Goal: Information Seeking & Learning: Learn about a topic

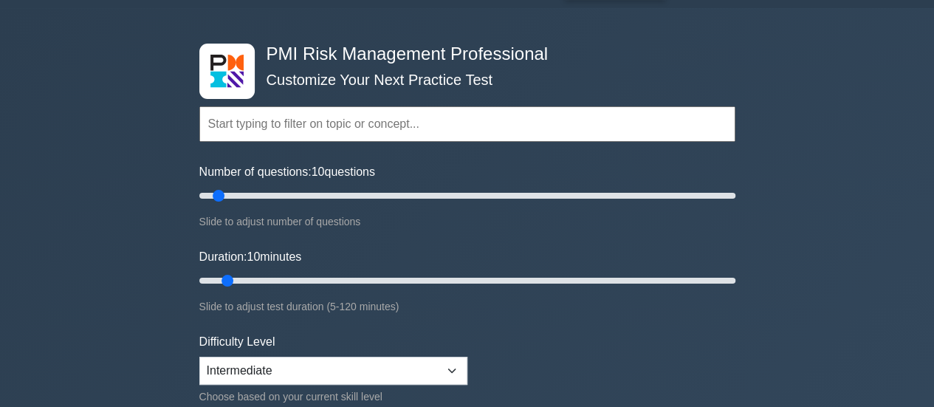
scroll to position [148, 0]
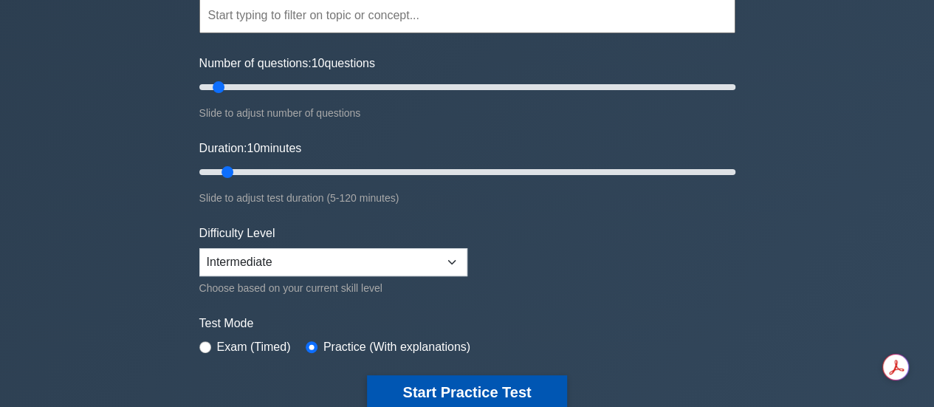
click at [410, 381] on button "Start Practice Test" at bounding box center [466, 392] width 199 height 34
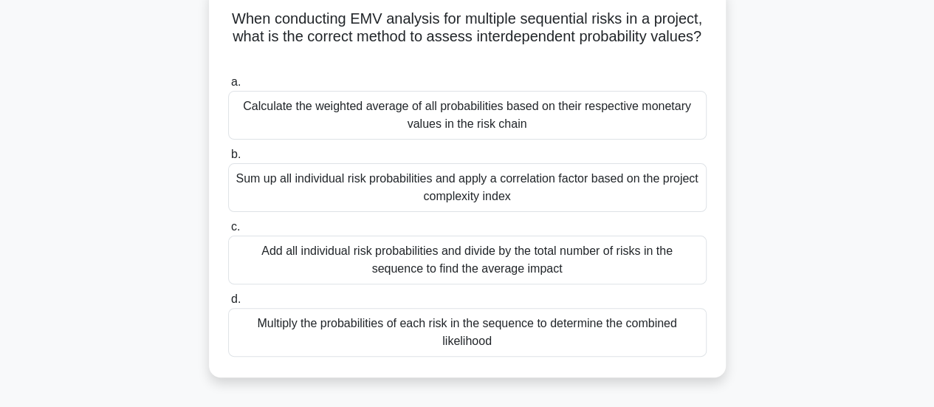
scroll to position [74, 0]
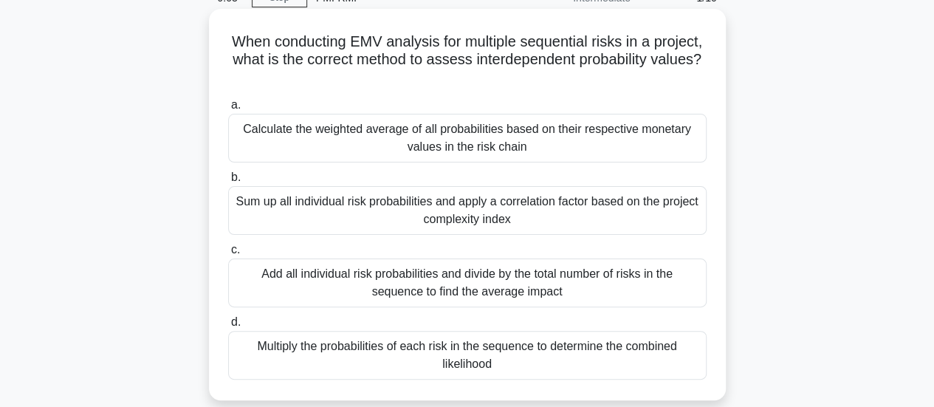
click at [483, 363] on div "Multiply the probabilities of each risk in the sequence to determine the combin…" at bounding box center [467, 355] width 478 height 49
click at [228, 327] on input "d. Multiply the probabilities of each risk in the sequence to determine the com…" at bounding box center [228, 322] width 0 height 10
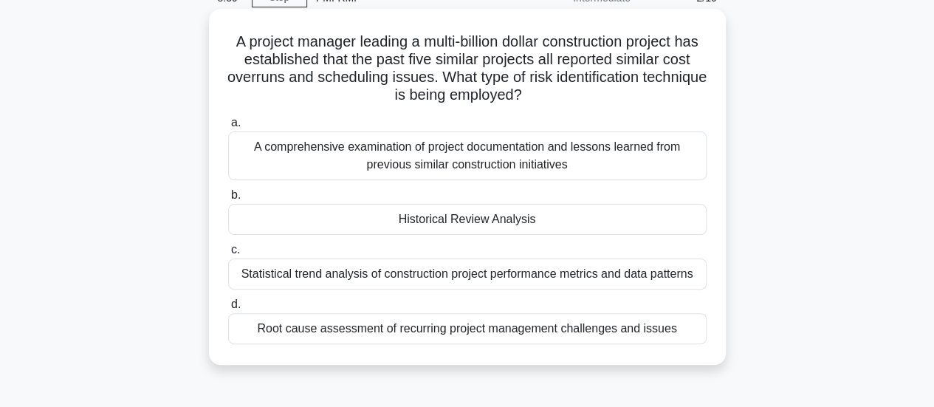
click at [427, 216] on div "Historical Review Analysis" at bounding box center [467, 219] width 478 height 31
click at [228, 200] on input "b. Historical Review Analysis" at bounding box center [228, 195] width 0 height 10
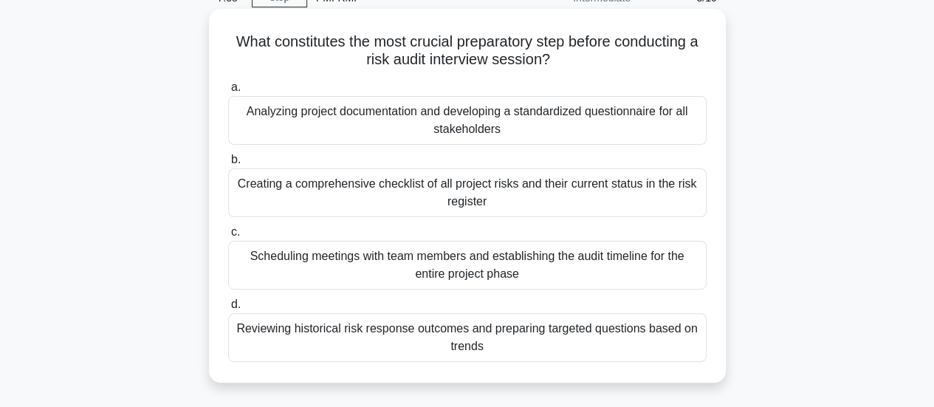
click at [408, 196] on div "Creating a comprehensive checklist of all project risks and their current statu…" at bounding box center [467, 192] width 478 height 49
click at [228, 165] on input "b. Creating a comprehensive checklist of all project risks and their current st…" at bounding box center [228, 160] width 0 height 10
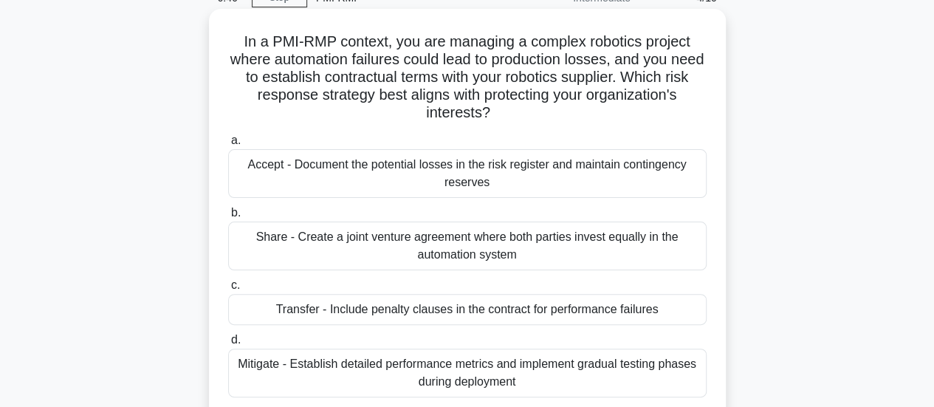
click at [535, 381] on div "Mitigate - Establish detailed performance metrics and implement gradual testing…" at bounding box center [467, 372] width 478 height 49
click at [228, 345] on input "d. Mitigate - Establish detailed performance metrics and implement gradual test…" at bounding box center [228, 340] width 0 height 10
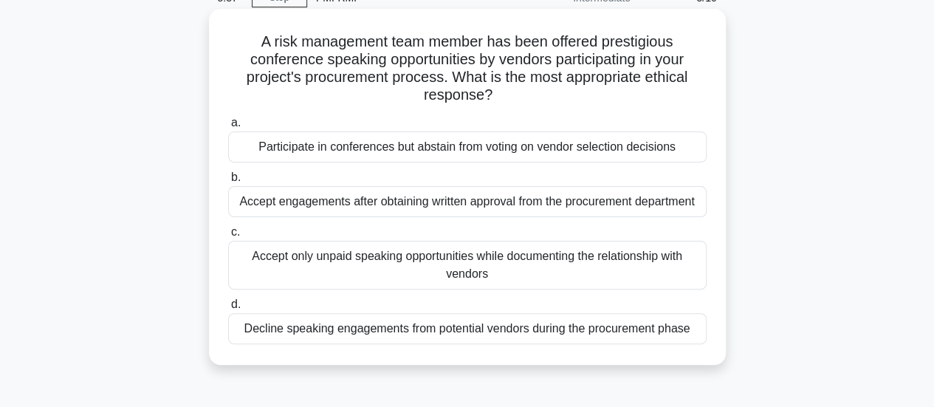
click at [460, 150] on div "Participate in conferences but abstain from voting on vendor selection decisions" at bounding box center [467, 146] width 478 height 31
click at [228, 128] on input "a. Participate in conferences but abstain from voting on vendor selection decis…" at bounding box center [228, 123] width 0 height 10
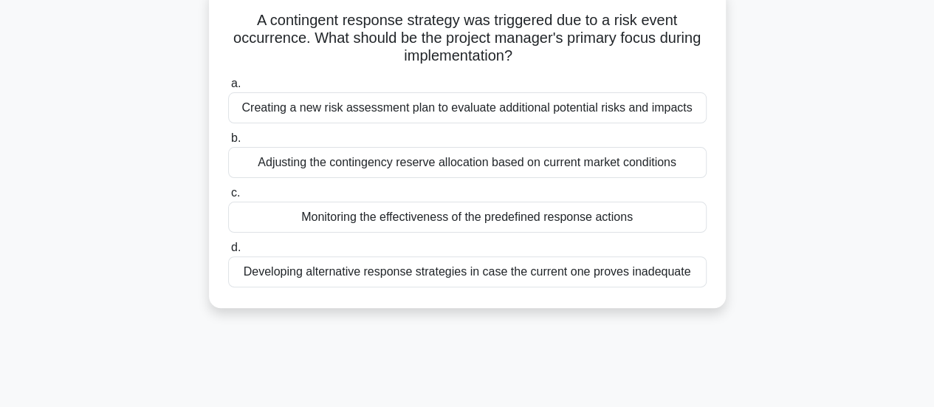
scroll to position [123, 0]
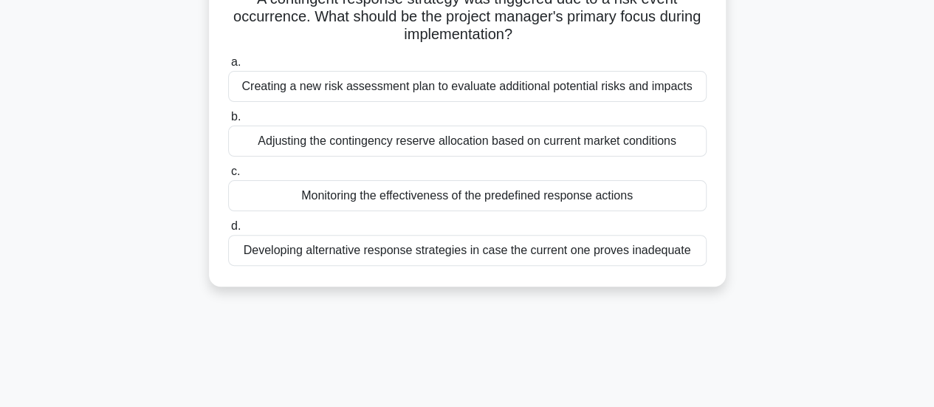
drag, startPoint x: 463, startPoint y: 315, endPoint x: 473, endPoint y: 399, distance: 84.7
click at [473, 399] on div "4:58 Stop PMI-RMP Intermediate 6/10 A contingent response strategy was triggere…" at bounding box center [468, 302] width 842 height 738
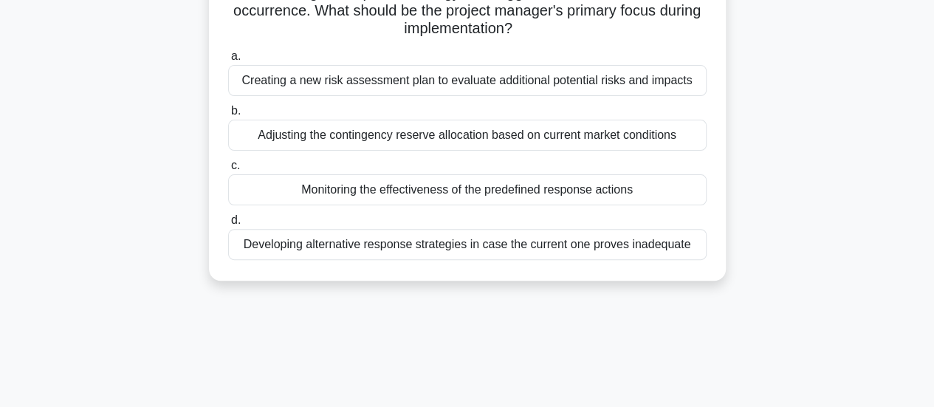
click at [372, 185] on div "Monitoring the effectiveness of the predefined response actions" at bounding box center [467, 189] width 478 height 31
click at [228, 171] on input "c. Monitoring the effectiveness of the predefined response actions" at bounding box center [228, 166] width 0 height 10
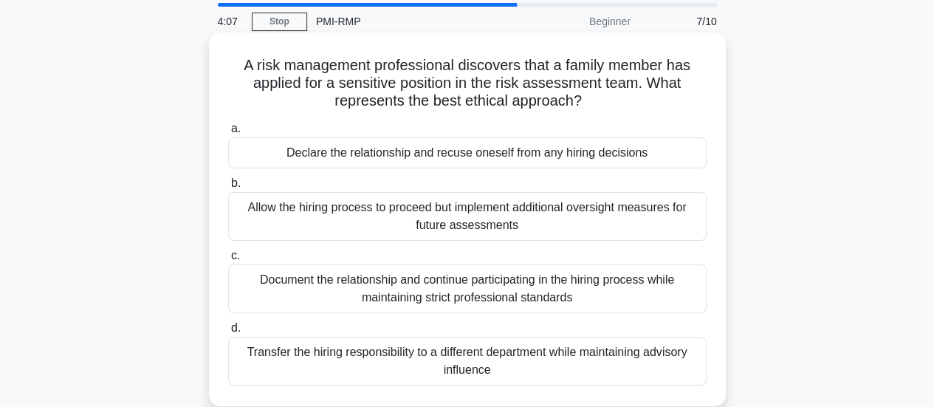
scroll to position [74, 0]
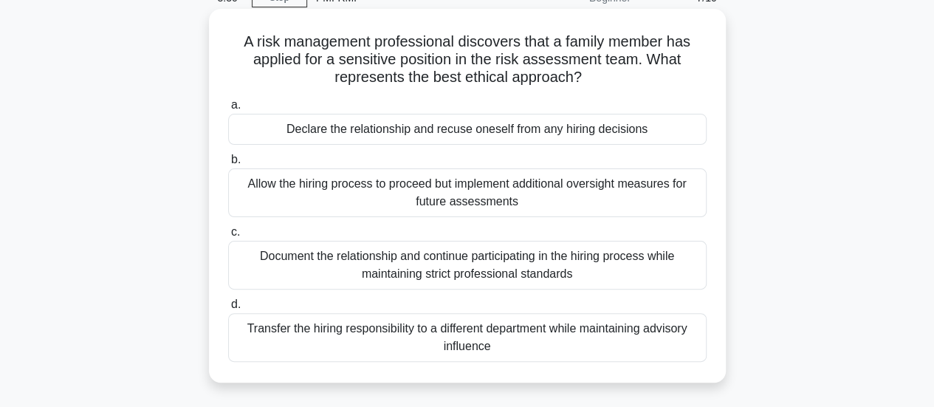
click at [371, 134] on div "Declare the relationship and recuse oneself from any hiring decisions" at bounding box center [467, 129] width 478 height 31
click at [228, 110] on input "a. Declare the relationship and recuse oneself from any hiring decisions" at bounding box center [228, 105] width 0 height 10
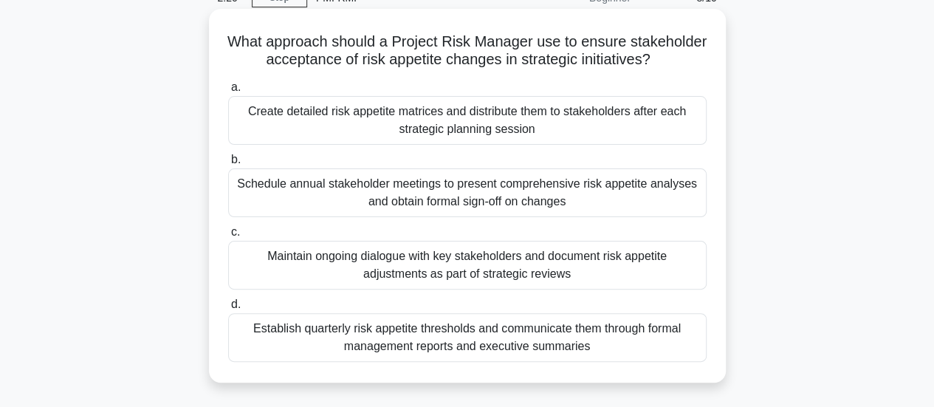
click at [455, 282] on div "Maintain ongoing dialogue with key stakeholders and document risk appetite adju…" at bounding box center [467, 265] width 478 height 49
click at [228, 237] on input "c. Maintain ongoing dialogue with key stakeholders and document risk appetite a…" at bounding box center [228, 232] width 0 height 10
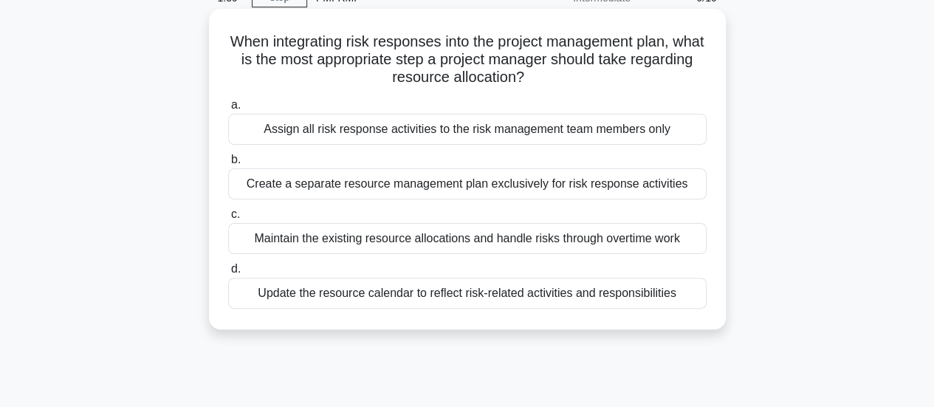
click at [409, 296] on div "Update the resource calendar to reflect risk-related activities and responsibil…" at bounding box center [467, 293] width 478 height 31
click at [228, 274] on input "d. Update the resource calendar to reflect risk-related activities and responsi…" at bounding box center [228, 269] width 0 height 10
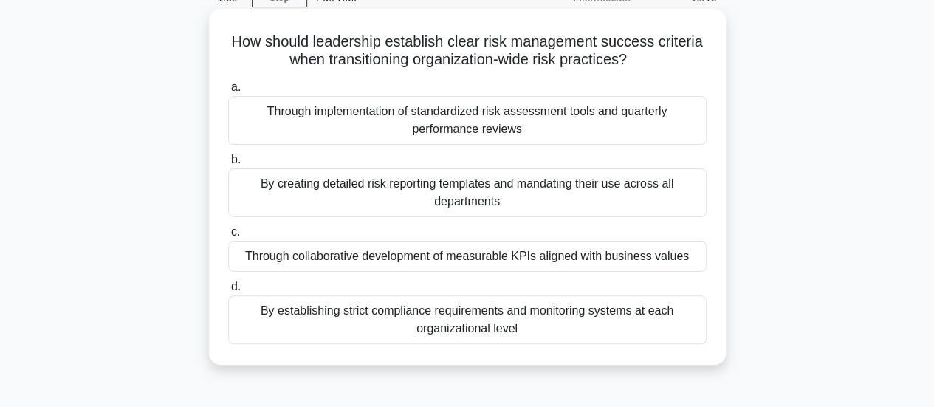
click at [447, 259] on div "Through collaborative development of measurable KPIs aligned with business valu…" at bounding box center [467, 256] width 478 height 31
click at [228, 237] on input "c. Through collaborative development of measurable KPIs aligned with business v…" at bounding box center [228, 232] width 0 height 10
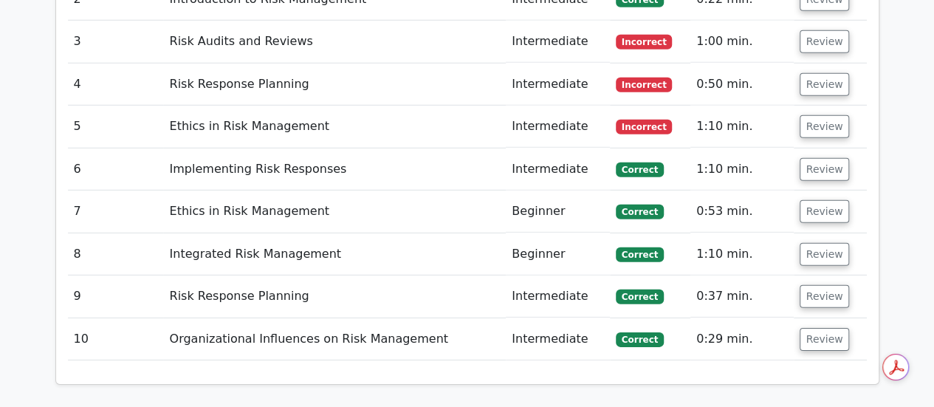
scroll to position [2289, 0]
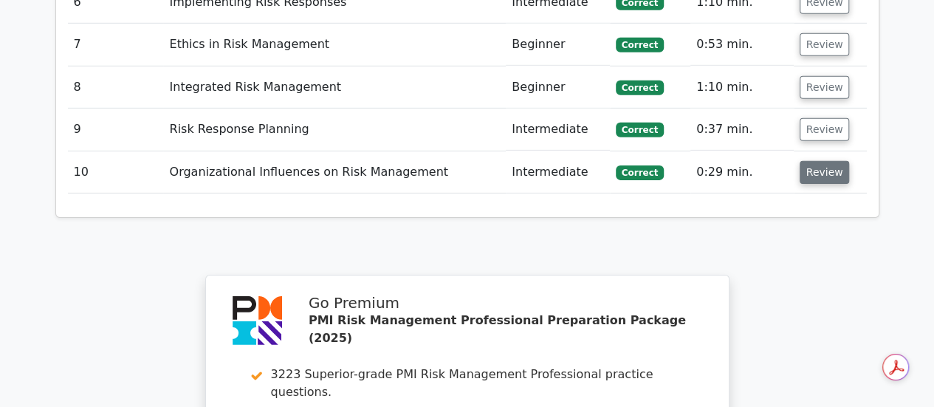
click at [820, 161] on button "Review" at bounding box center [825, 172] width 50 height 23
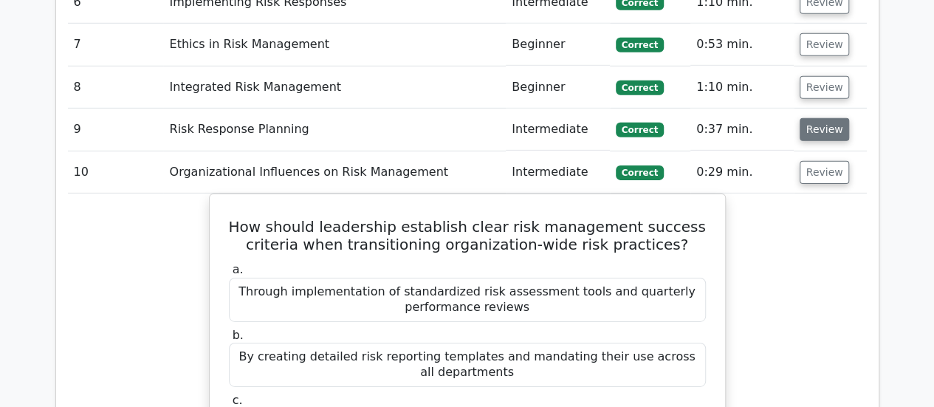
click at [814, 118] on button "Review" at bounding box center [825, 129] width 50 height 23
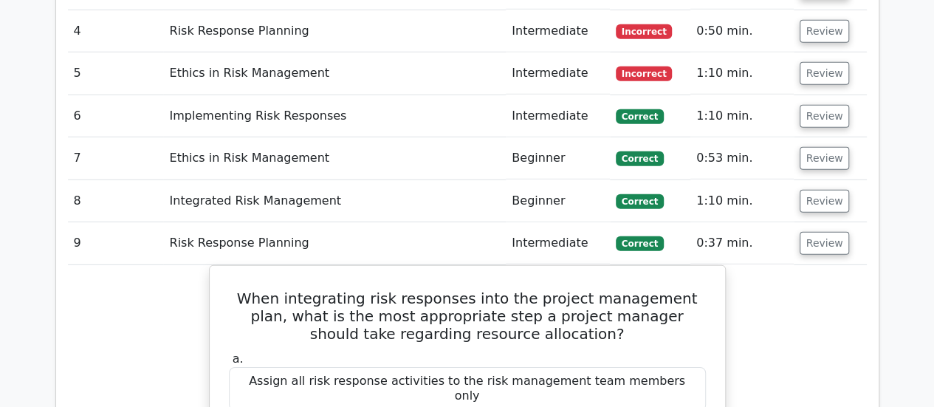
scroll to position [2141, 0]
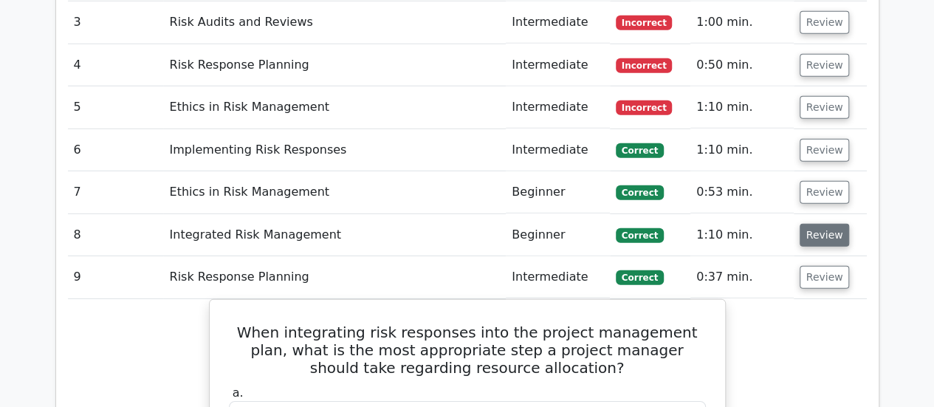
click at [809, 224] on button "Review" at bounding box center [825, 235] width 50 height 23
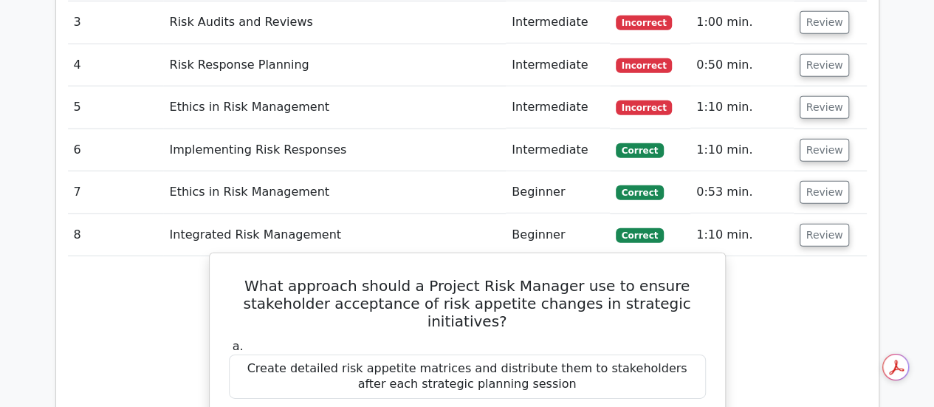
scroll to position [2215, 0]
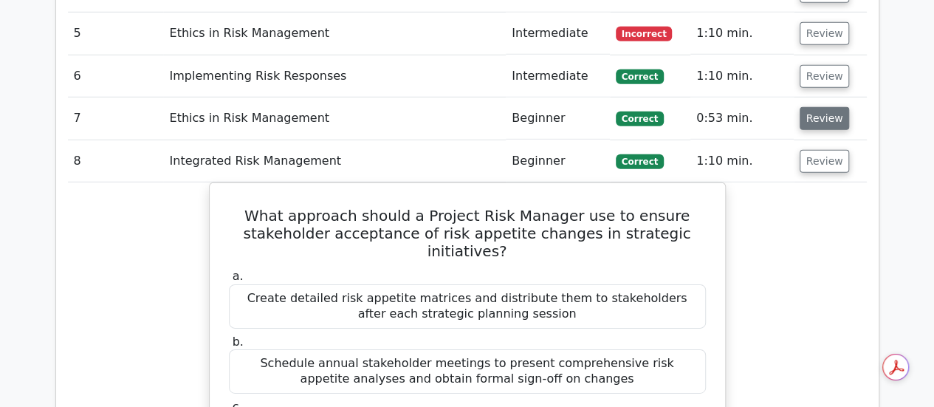
click at [817, 107] on button "Review" at bounding box center [825, 118] width 50 height 23
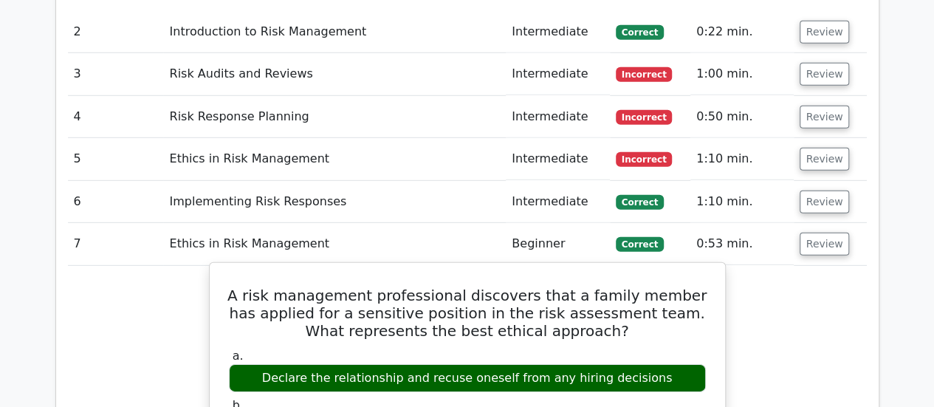
scroll to position [2067, 0]
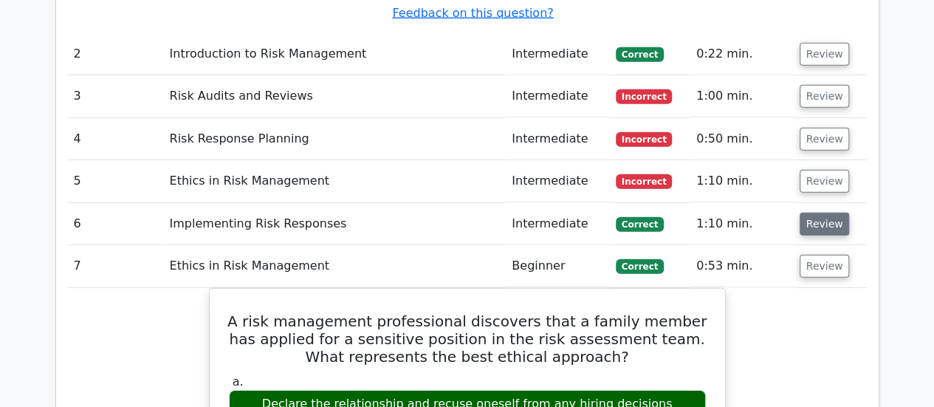
click at [817, 213] on button "Review" at bounding box center [825, 224] width 50 height 23
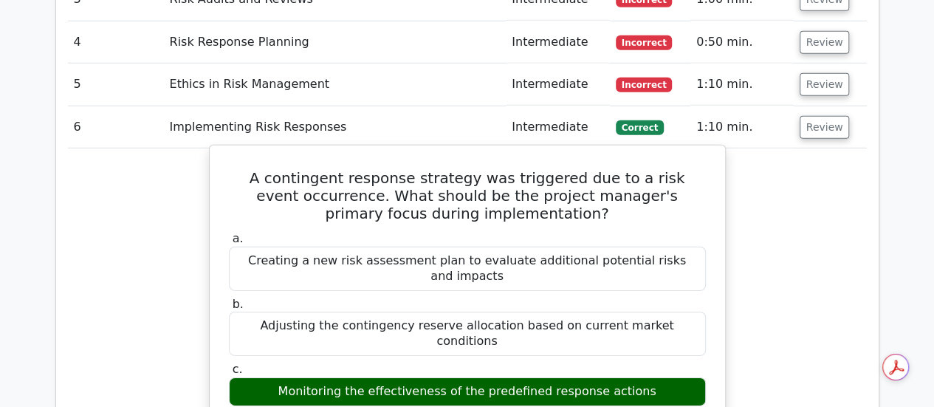
scroll to position [2141, 0]
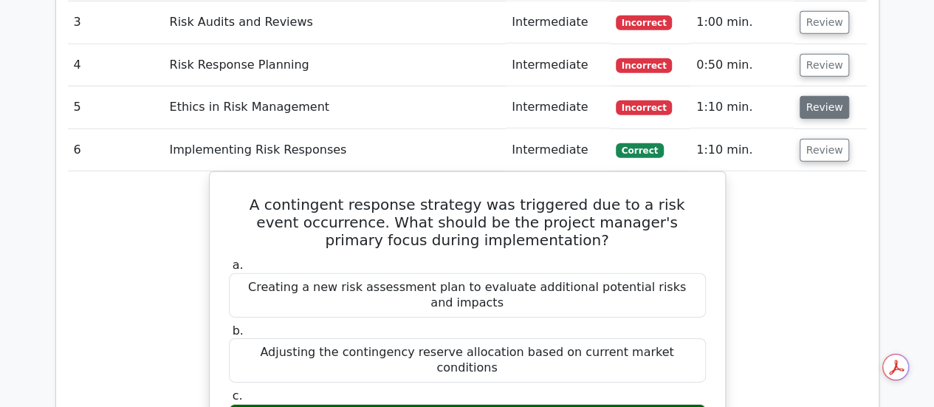
click at [806, 96] on button "Review" at bounding box center [825, 107] width 50 height 23
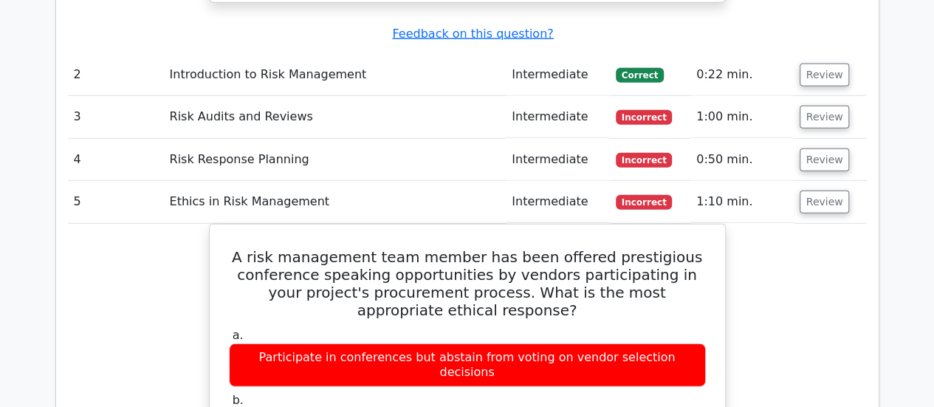
scroll to position [1994, 0]
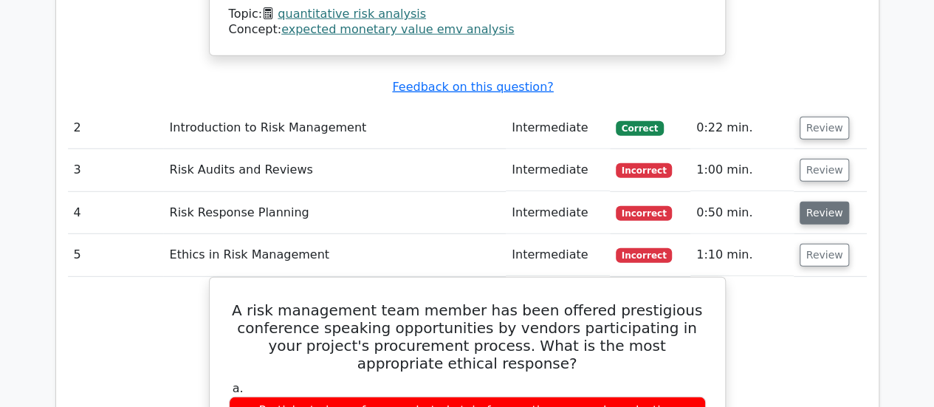
click at [806, 202] on button "Review" at bounding box center [825, 213] width 50 height 23
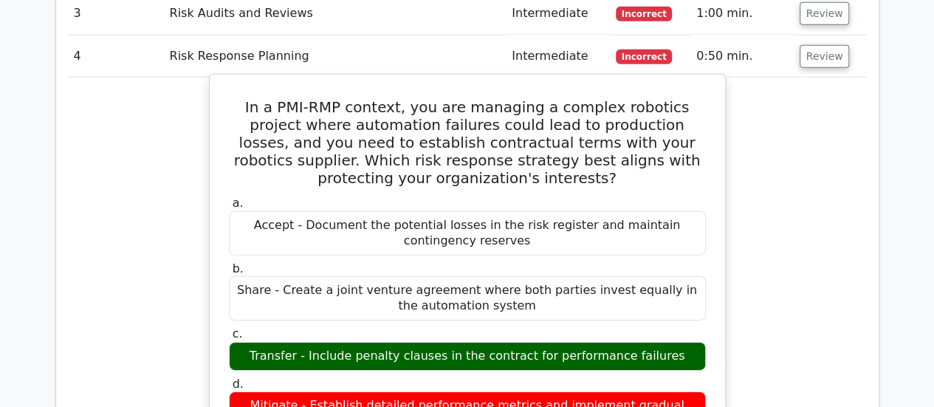
scroll to position [2215, 0]
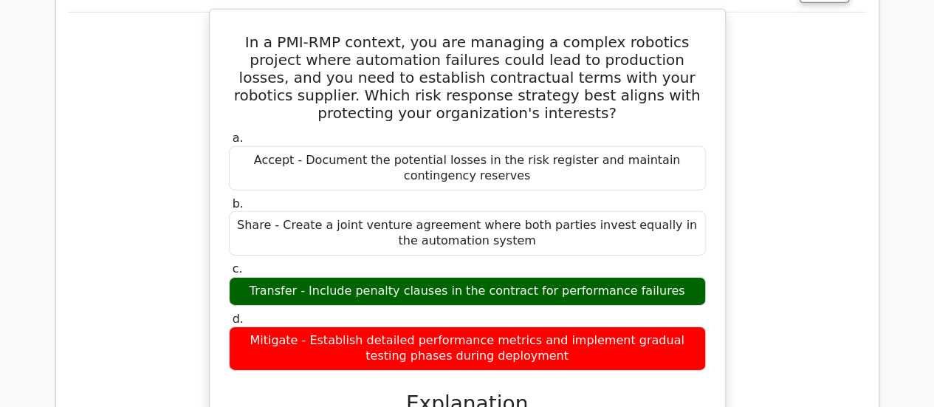
drag, startPoint x: 310, startPoint y: 231, endPoint x: 656, endPoint y: 238, distance: 345.6
click at [656, 277] on div "Transfer - Include penalty clauses in the contract for performance failures" at bounding box center [467, 291] width 477 height 29
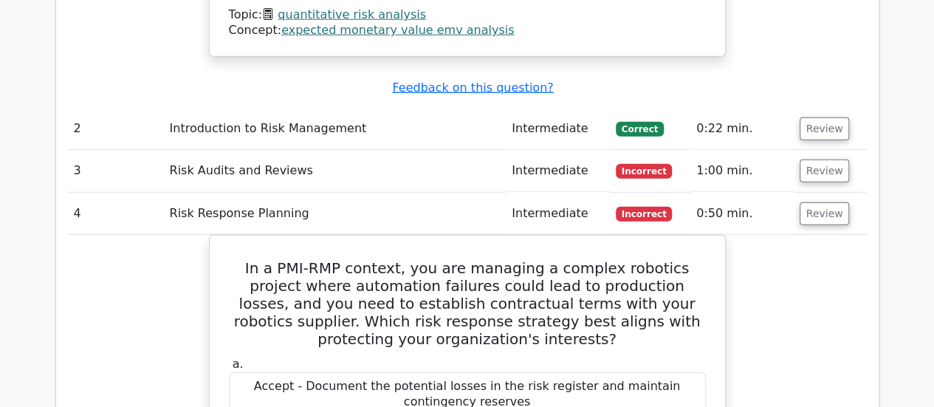
scroll to position [1920, 0]
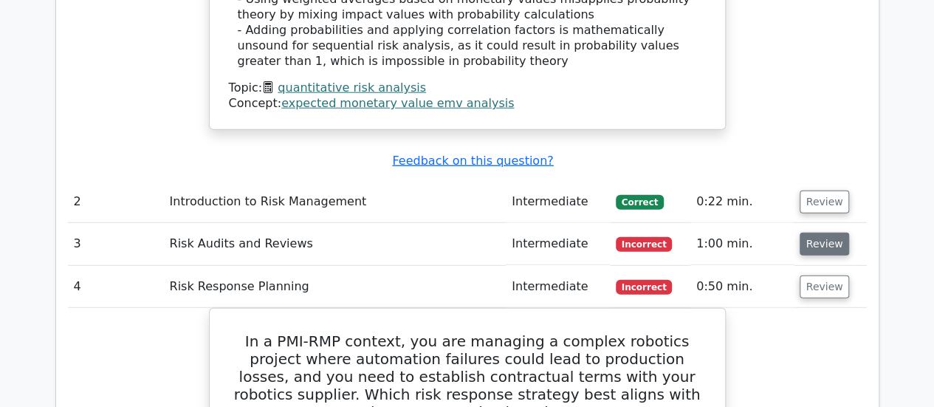
click at [805, 233] on button "Review" at bounding box center [825, 244] width 50 height 23
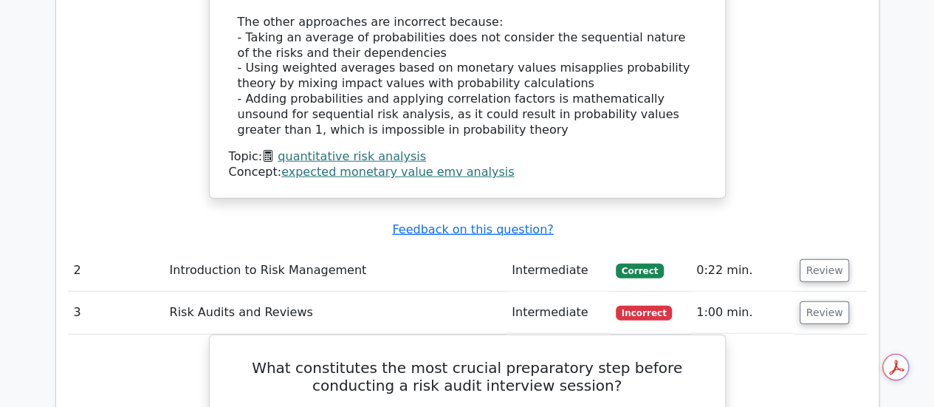
scroll to position [1772, 0]
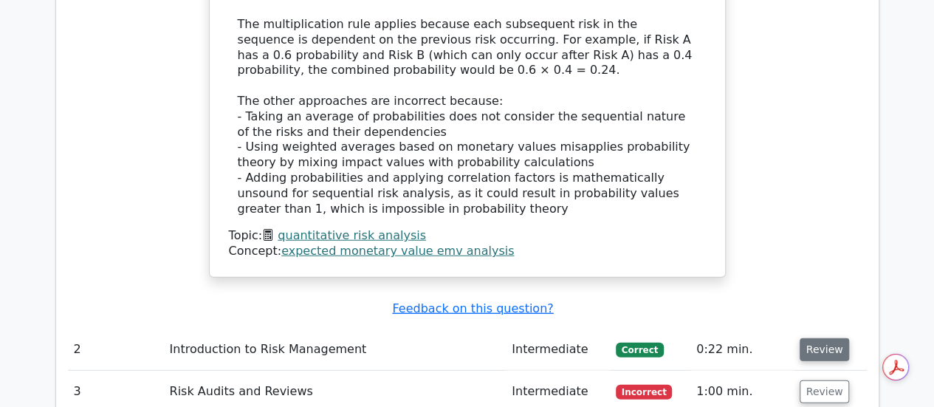
click at [810, 338] on button "Review" at bounding box center [825, 349] width 50 height 23
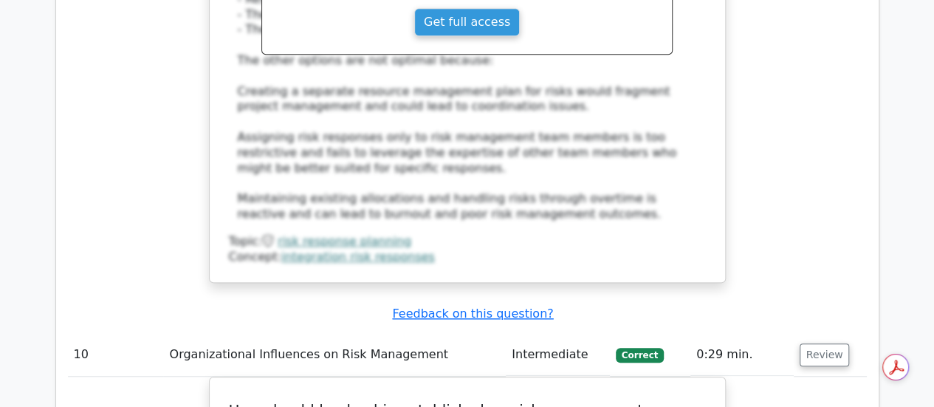
scroll to position [9813, 0]
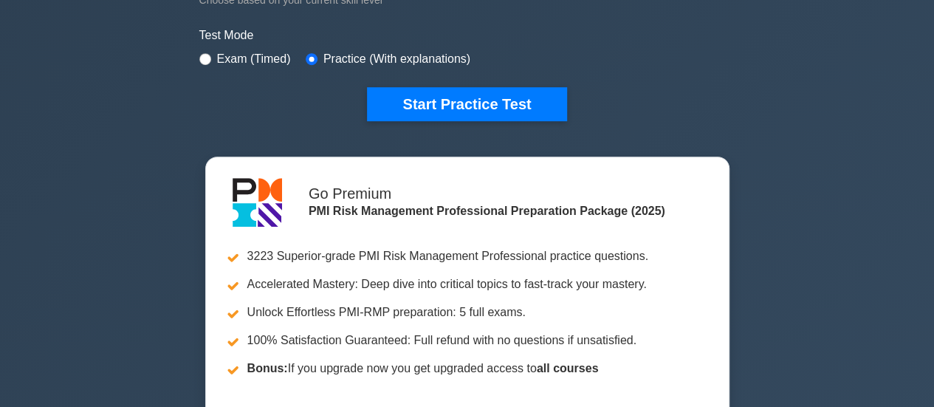
scroll to position [443, 0]
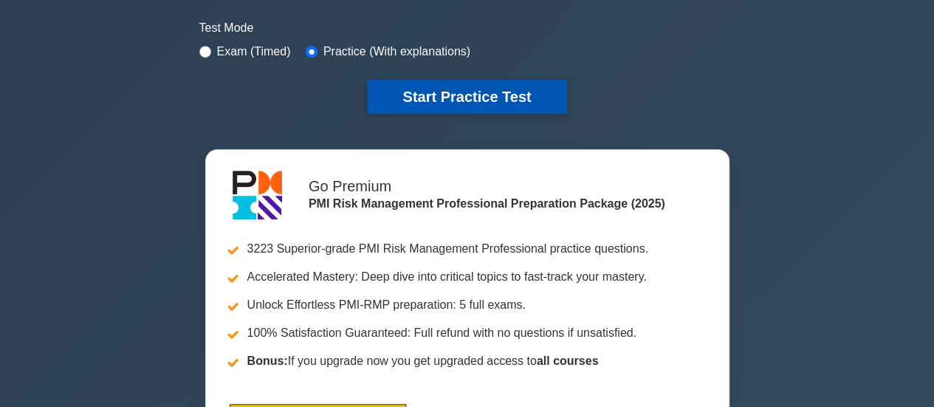
click at [440, 98] on button "Start Practice Test" at bounding box center [466, 97] width 199 height 34
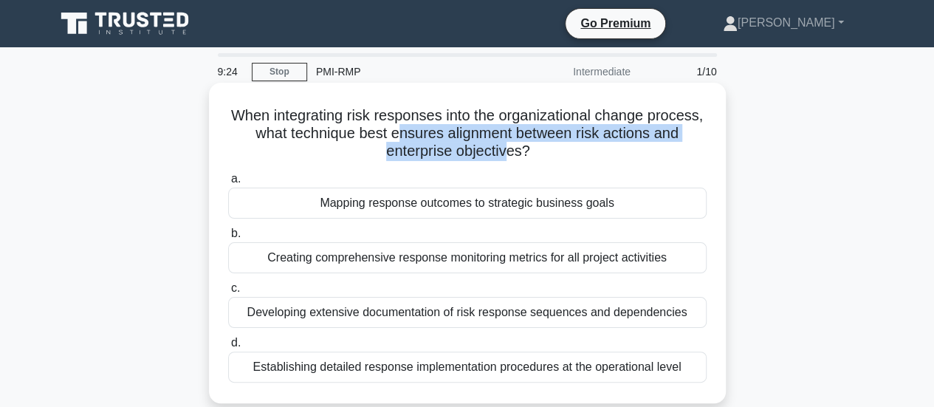
drag, startPoint x: 442, startPoint y: 134, endPoint x: 523, endPoint y: 149, distance: 82.0
click at [523, 149] on h5 "When integrating risk responses into the organizational change process, what te…" at bounding box center [467, 133] width 481 height 55
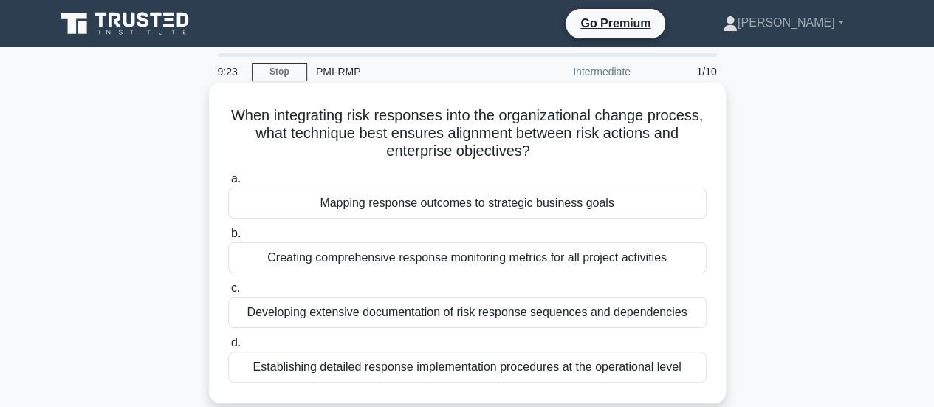
click at [436, 202] on div "Mapping response outcomes to strategic business goals" at bounding box center [467, 203] width 478 height 31
click at [228, 184] on input "a. Mapping response outcomes to strategic business goals" at bounding box center [228, 179] width 0 height 10
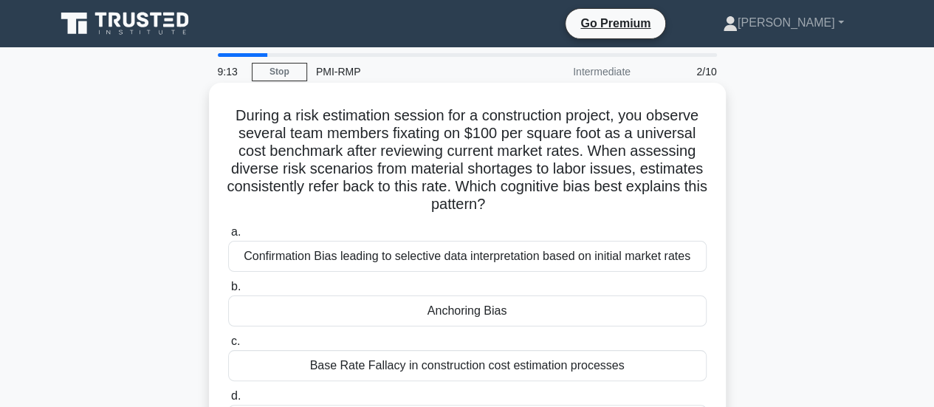
click at [469, 318] on div "Anchoring Bias" at bounding box center [467, 310] width 478 height 31
click at [228, 292] on input "b. Anchoring Bias" at bounding box center [228, 287] width 0 height 10
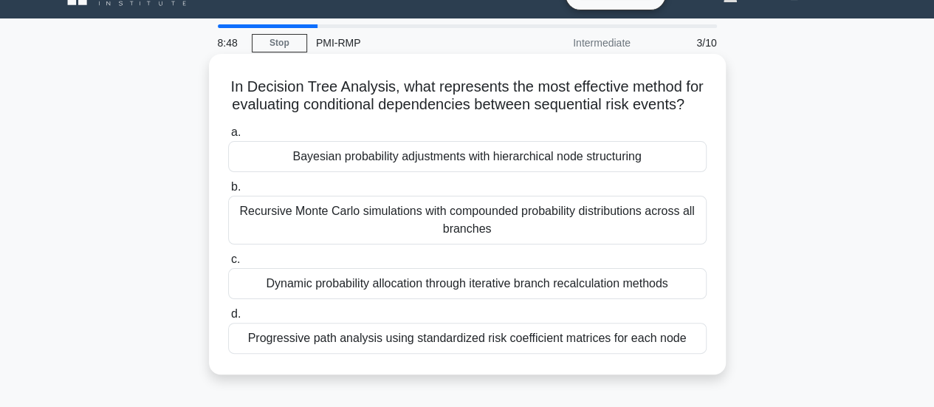
scroll to position [74, 0]
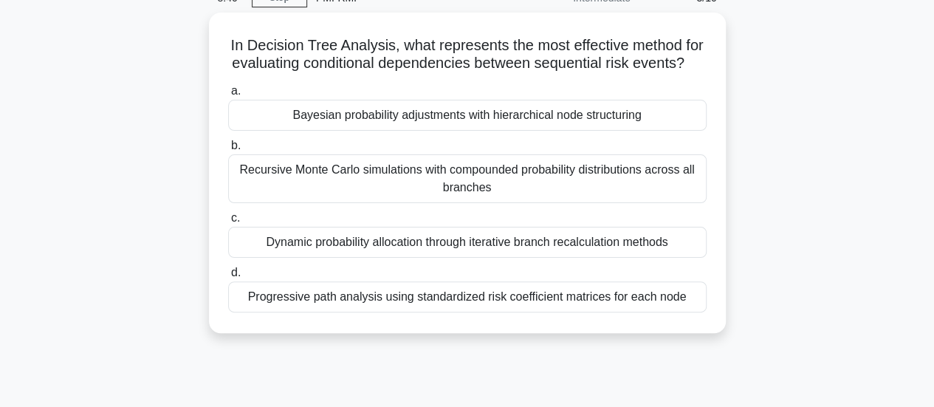
drag, startPoint x: 381, startPoint y: 139, endPoint x: 111, endPoint y: 127, distance: 270.5
click at [111, 127] on div "In Decision Tree Analysis, what represents the most effective method for evalua…" at bounding box center [468, 182] width 842 height 338
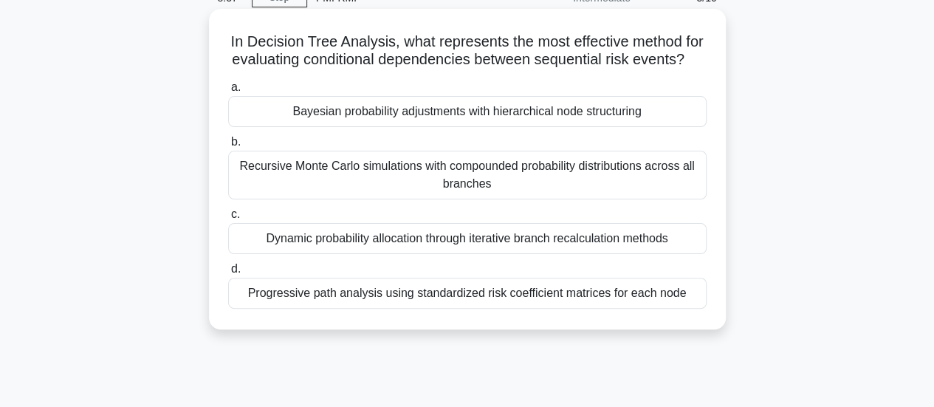
click at [427, 127] on div "Bayesian probability adjustments with hierarchical node structuring" at bounding box center [467, 111] width 478 height 31
click at [228, 92] on input "a. Bayesian probability adjustments with hierarchical node structuring" at bounding box center [228, 88] width 0 height 10
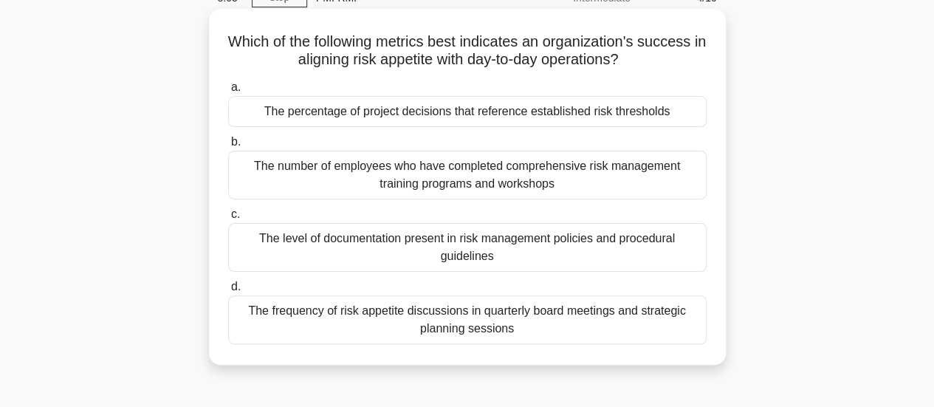
click at [499, 111] on div "The percentage of project decisions that reference established risk thresholds" at bounding box center [467, 111] width 478 height 31
click at [228, 92] on input "a. The percentage of project decisions that reference established risk threshol…" at bounding box center [228, 88] width 0 height 10
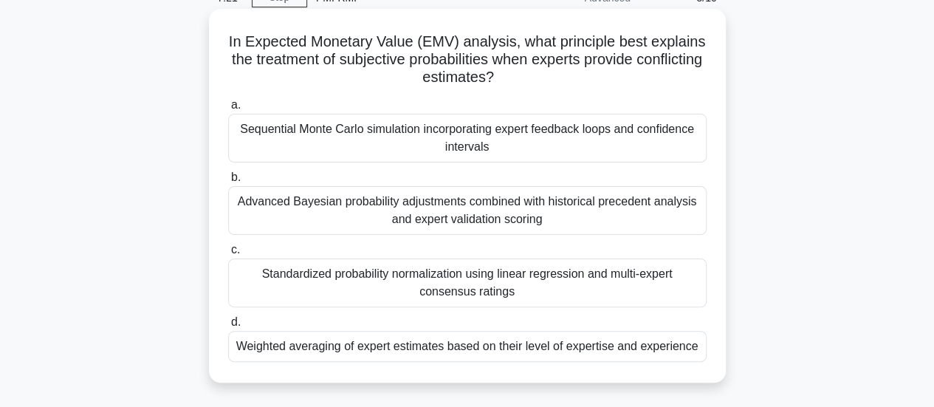
click at [363, 134] on div "Sequential Monte Carlo simulation incorporating expert feedback loops and confi…" at bounding box center [467, 138] width 478 height 49
click at [228, 110] on input "a. Sequential Monte Carlo simulation incorporating expert feedback loops and co…" at bounding box center [228, 105] width 0 height 10
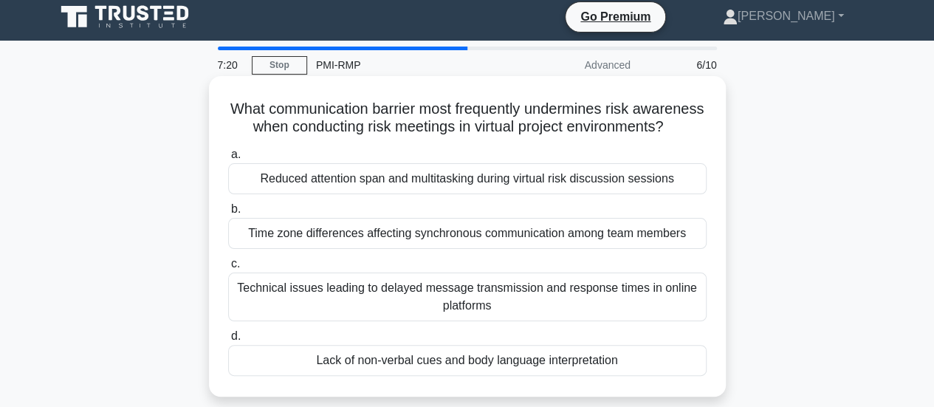
scroll to position [0, 0]
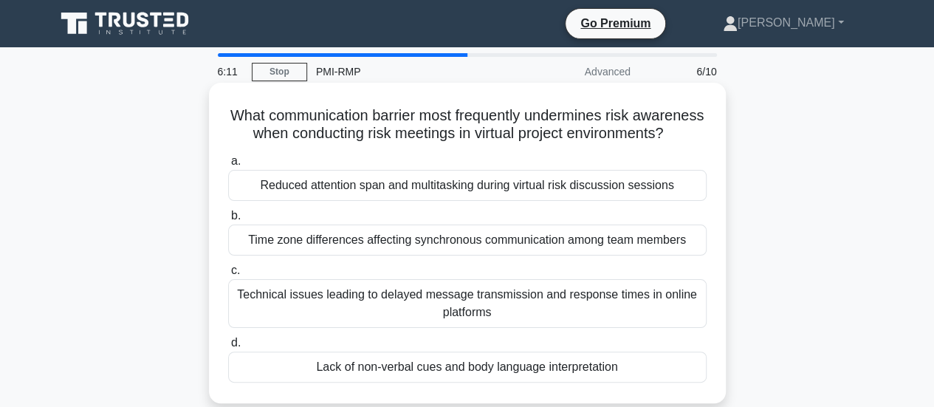
click at [611, 255] on div "Time zone differences affecting synchronous communication among team members" at bounding box center [467, 239] width 478 height 31
click at [228, 221] on input "b. Time zone differences affecting synchronous communication among team members" at bounding box center [228, 216] width 0 height 10
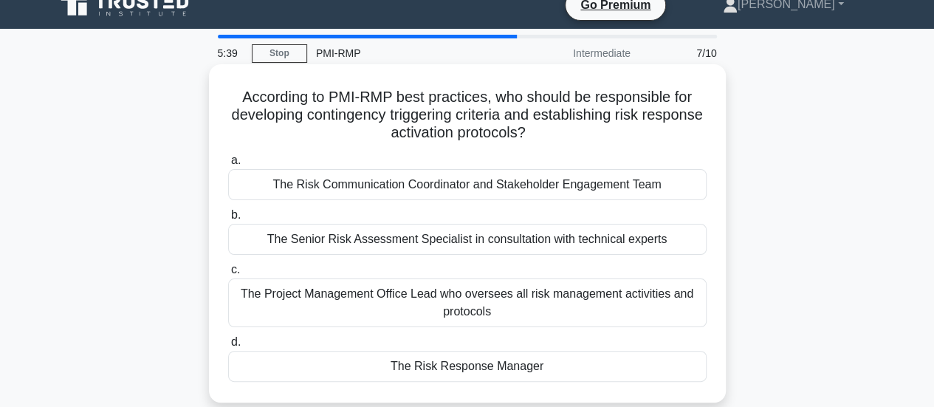
scroll to position [74, 0]
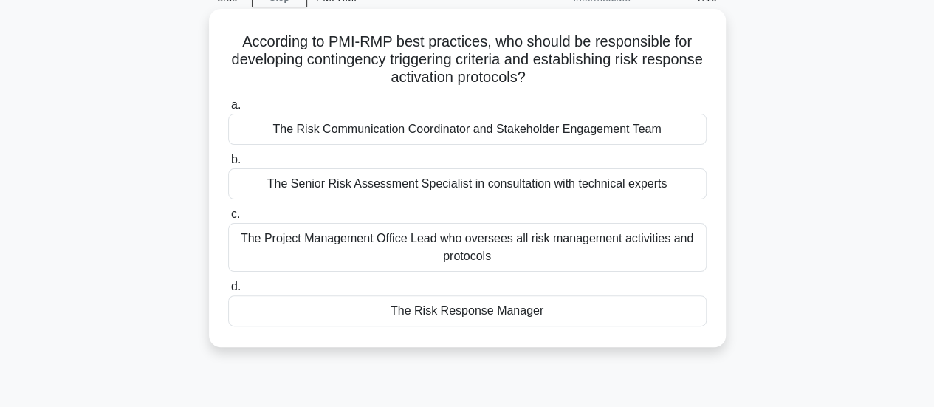
click at [473, 312] on div "The Risk Response Manager" at bounding box center [467, 310] width 478 height 31
click at [228, 292] on input "d. The Risk Response Manager" at bounding box center [228, 287] width 0 height 10
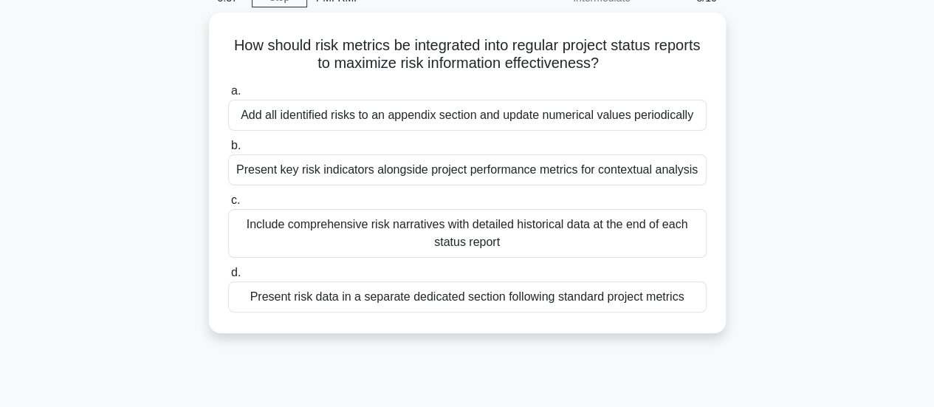
scroll to position [0, 0]
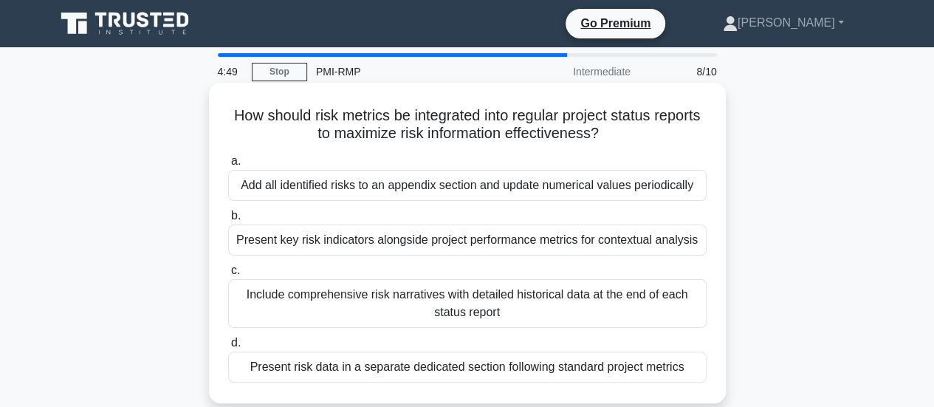
click at [388, 364] on div "Present risk data in a separate dedicated section following standard project me…" at bounding box center [467, 366] width 478 height 31
click at [228, 348] on input "d. Present risk data in a separate dedicated section following standard project…" at bounding box center [228, 343] width 0 height 10
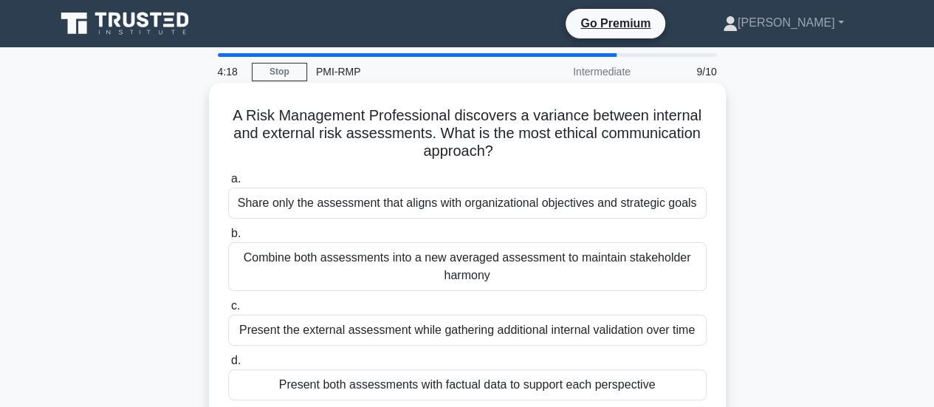
click at [560, 386] on div "Present both assessments with factual data to support each perspective" at bounding box center [467, 384] width 478 height 31
click at [228, 365] on input "d. Present both assessments with factual data to support each perspective" at bounding box center [228, 361] width 0 height 10
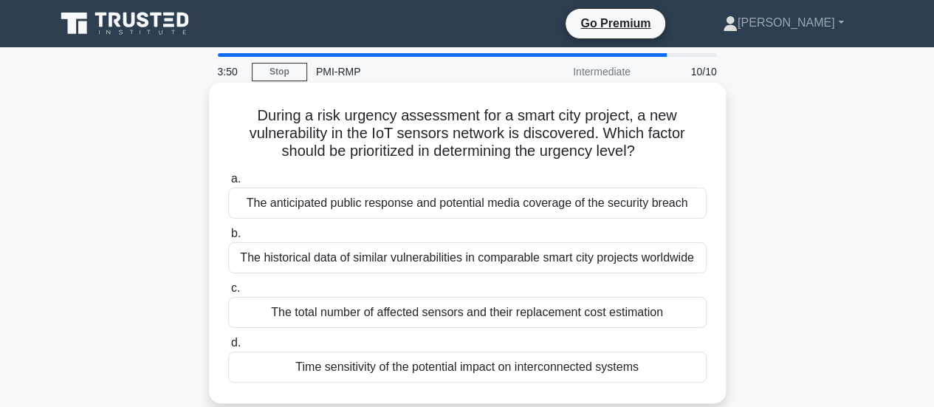
click at [555, 370] on div "Time sensitivity of the potential impact on interconnected systems" at bounding box center [467, 366] width 478 height 31
click at [228, 348] on input "d. Time sensitivity of the potential impact on interconnected systems" at bounding box center [228, 343] width 0 height 10
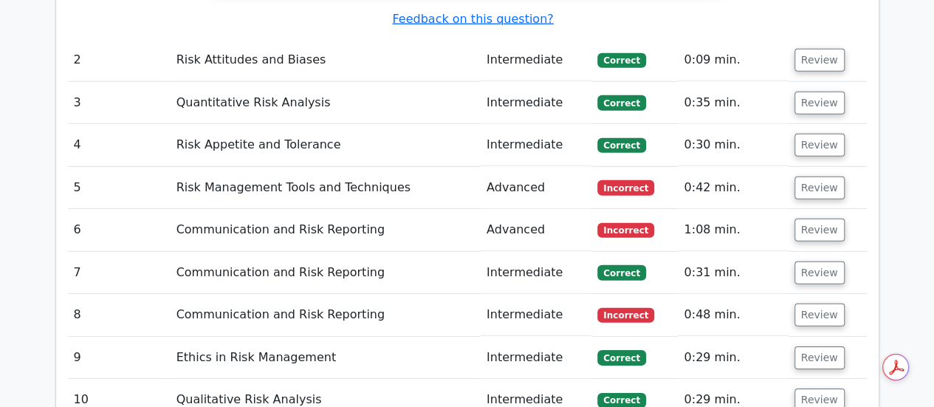
scroll to position [2067, 0]
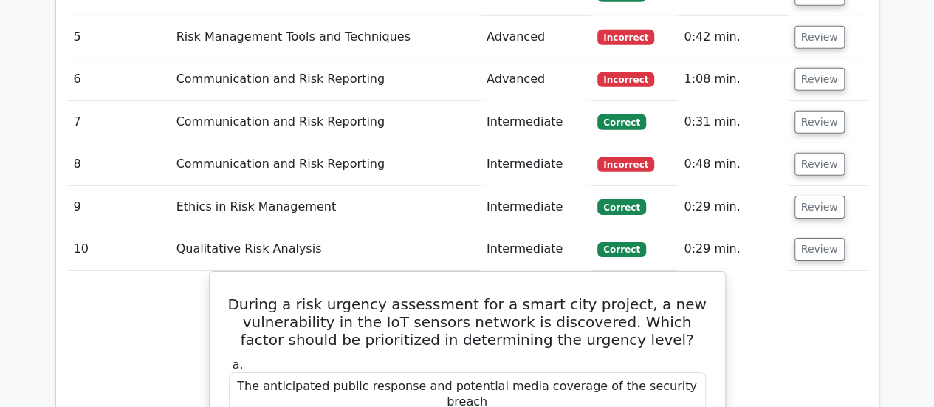
scroll to position [2141, 0]
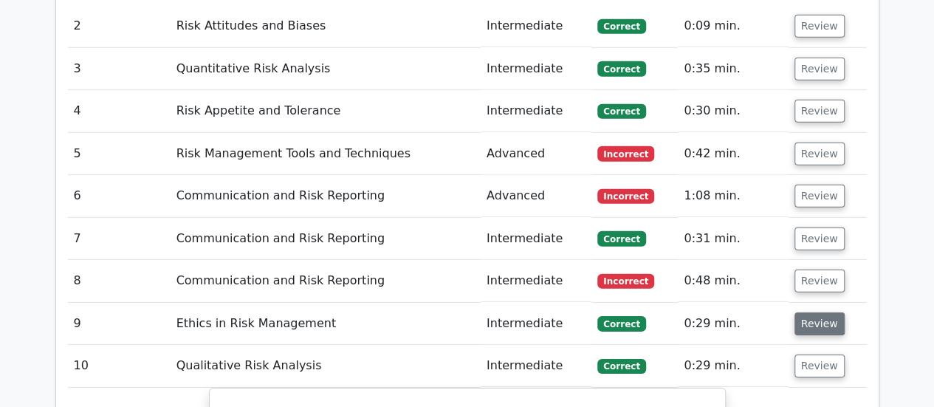
click at [811, 312] on button "Review" at bounding box center [819, 323] width 50 height 23
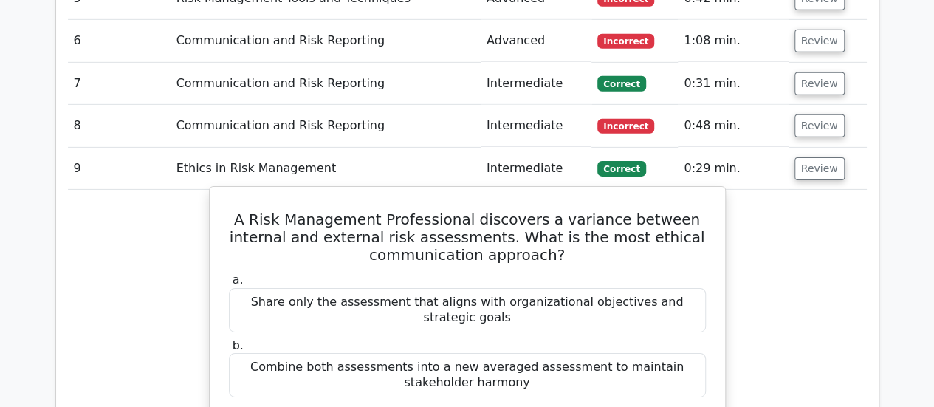
scroll to position [2215, 0]
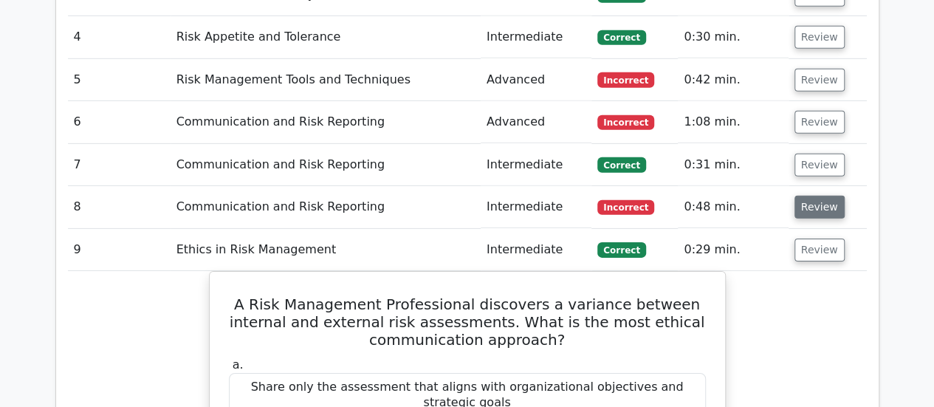
click at [820, 196] on button "Review" at bounding box center [819, 207] width 50 height 23
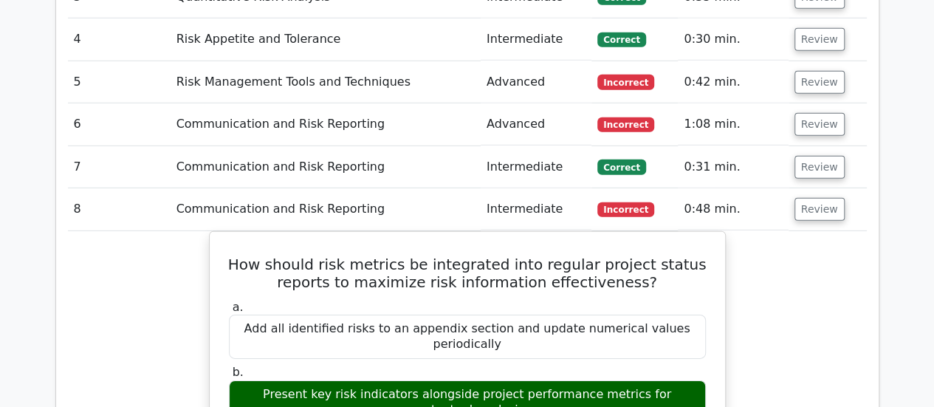
scroll to position [2141, 0]
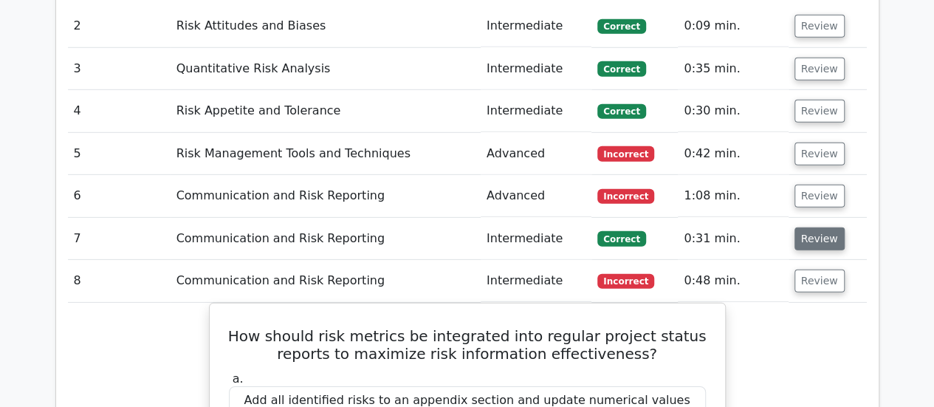
click at [805, 227] on button "Review" at bounding box center [819, 238] width 50 height 23
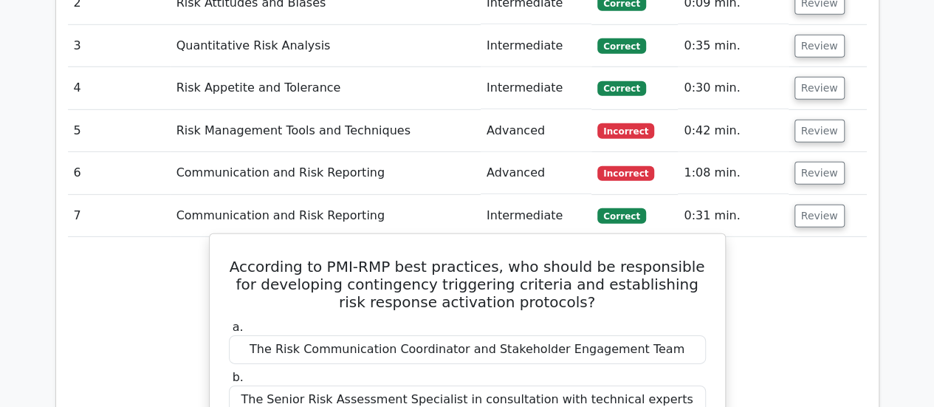
scroll to position [2067, 0]
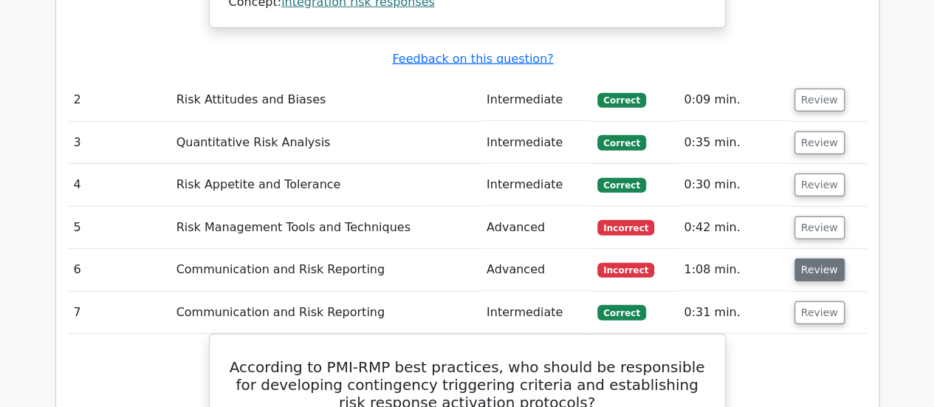
click at [795, 258] on button "Review" at bounding box center [819, 269] width 50 height 23
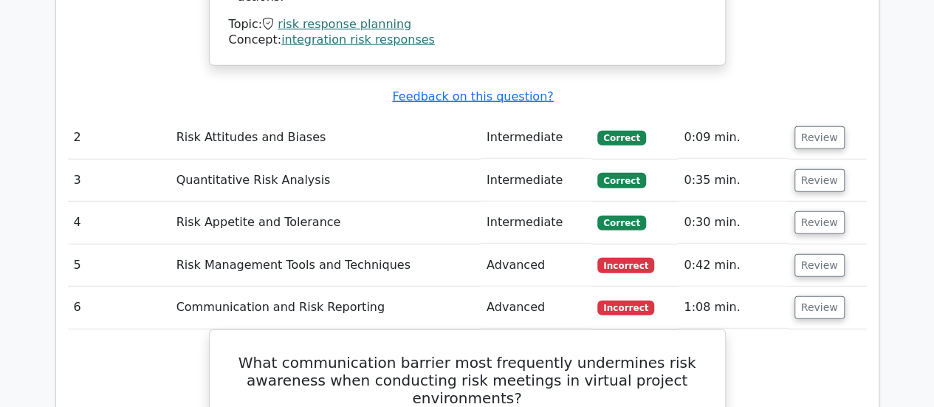
scroll to position [1994, 0]
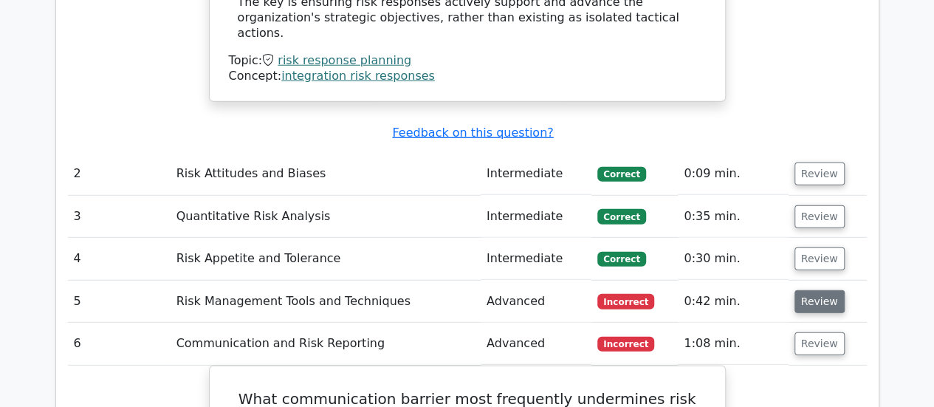
click at [810, 290] on button "Review" at bounding box center [819, 301] width 50 height 23
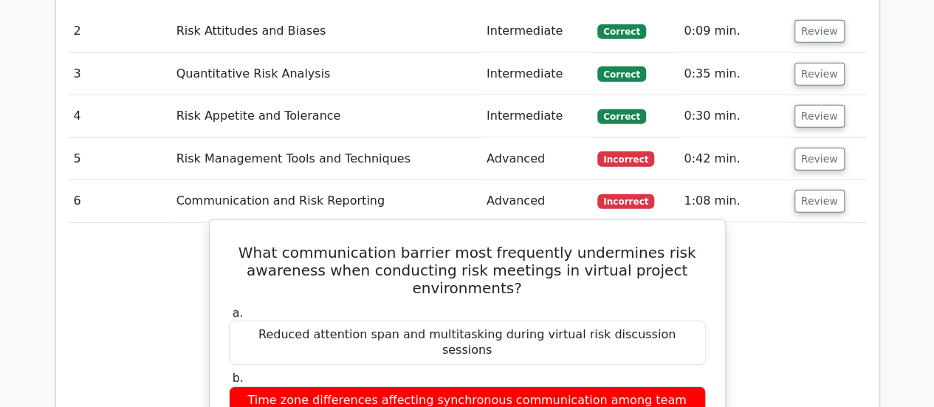
scroll to position [2141, 0]
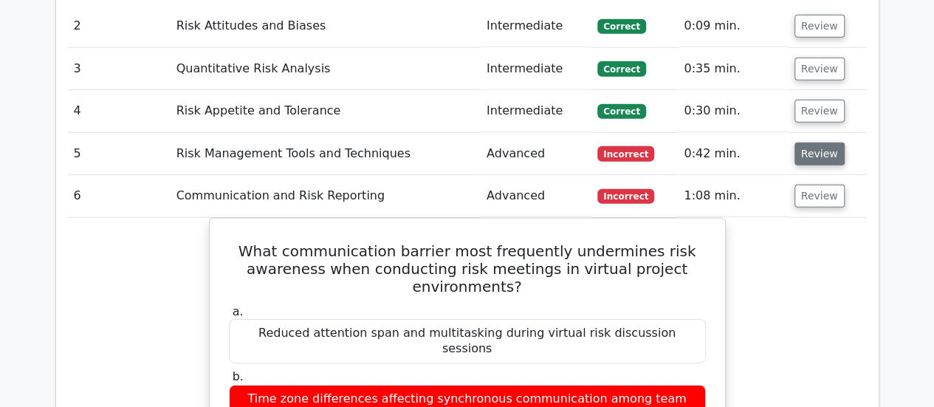
click at [818, 142] on button "Review" at bounding box center [819, 153] width 50 height 23
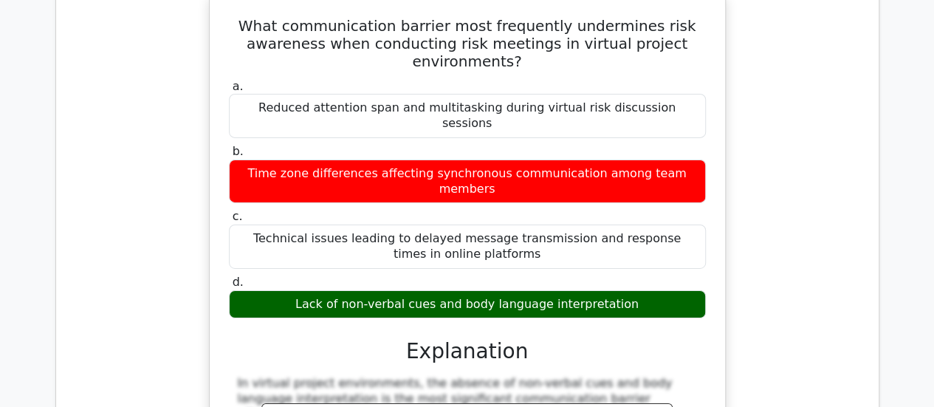
scroll to position [2067, 0]
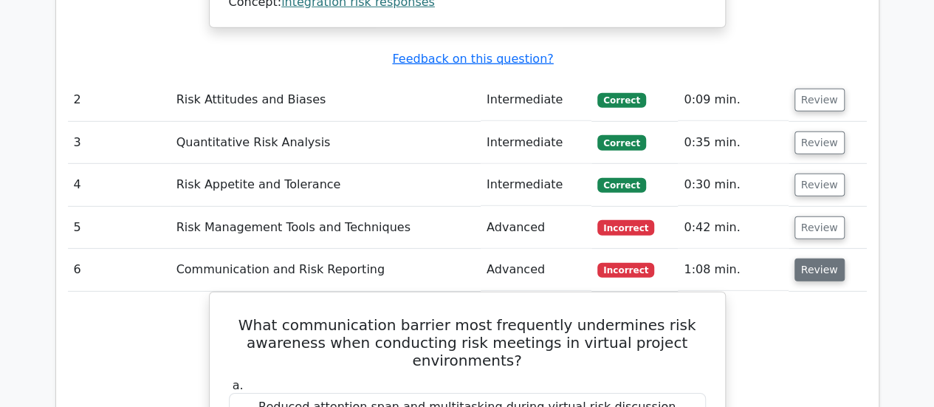
click at [794, 258] on button "Review" at bounding box center [819, 269] width 50 height 23
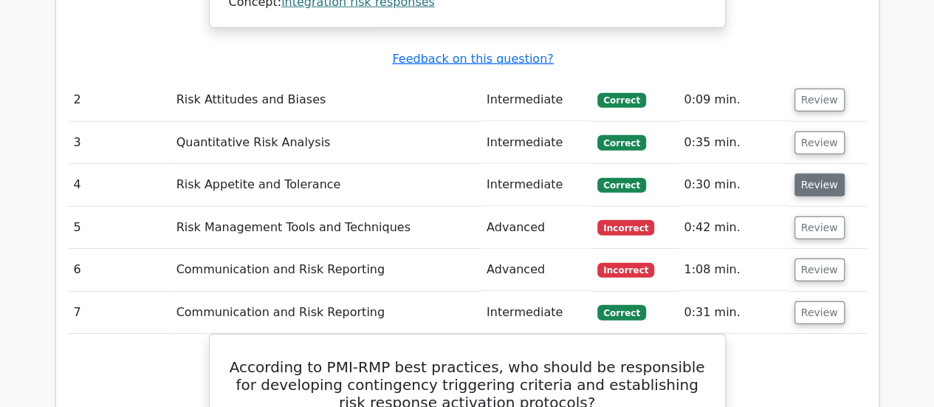
click at [820, 174] on button "Review" at bounding box center [819, 185] width 50 height 23
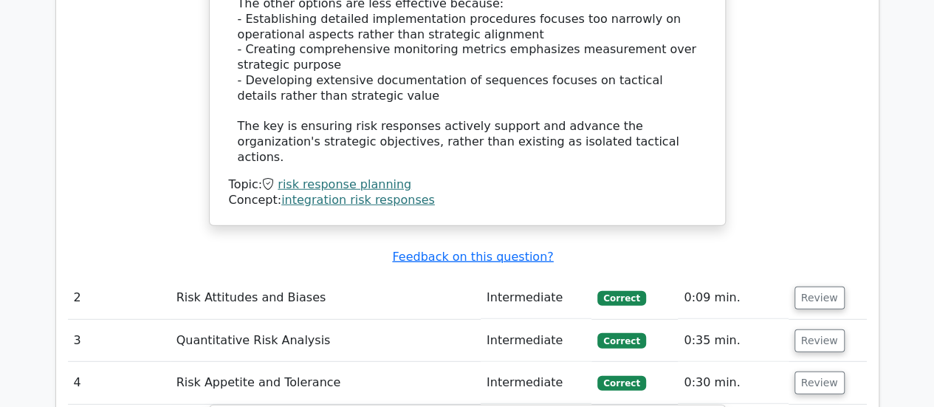
scroll to position [1846, 0]
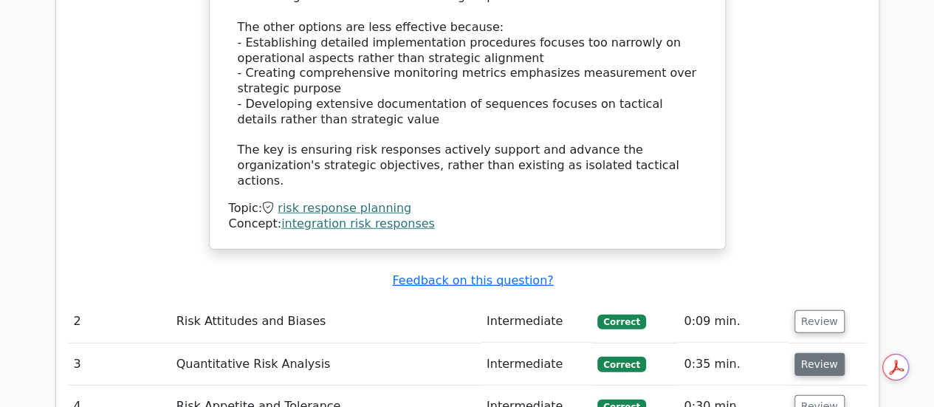
click at [797, 353] on button "Review" at bounding box center [819, 364] width 50 height 23
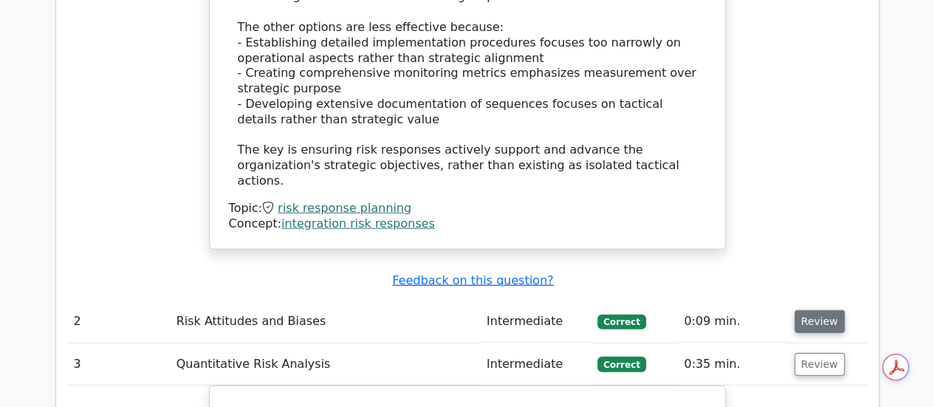
click at [812, 310] on button "Review" at bounding box center [819, 321] width 50 height 23
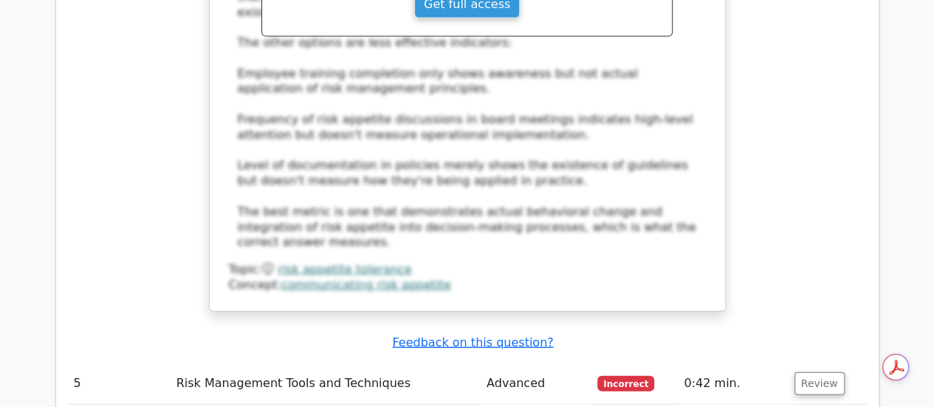
scroll to position [4504, 0]
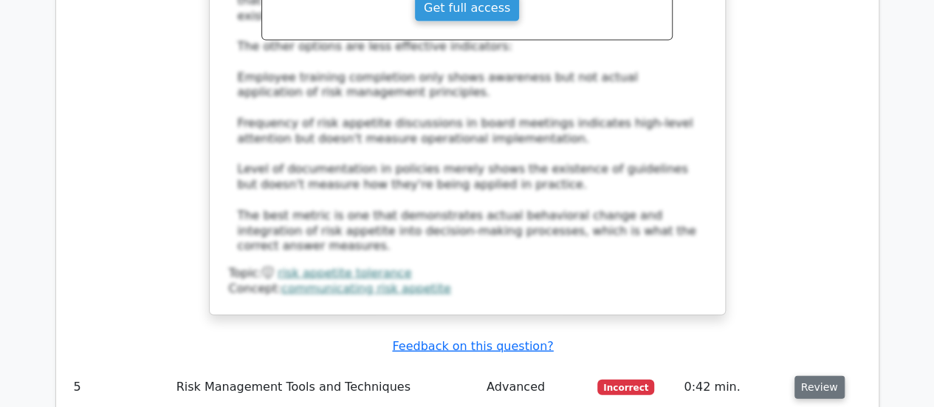
click at [811, 376] on button "Review" at bounding box center [819, 387] width 50 height 23
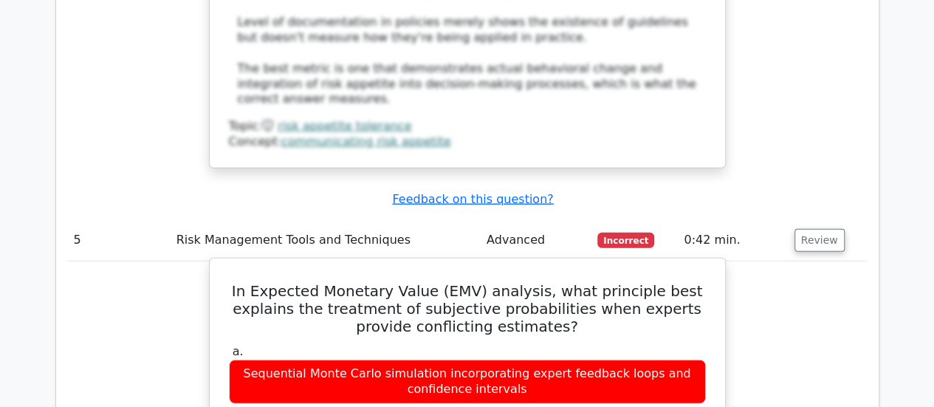
scroll to position [4652, 0]
